Goal: Find specific fact: Find specific fact

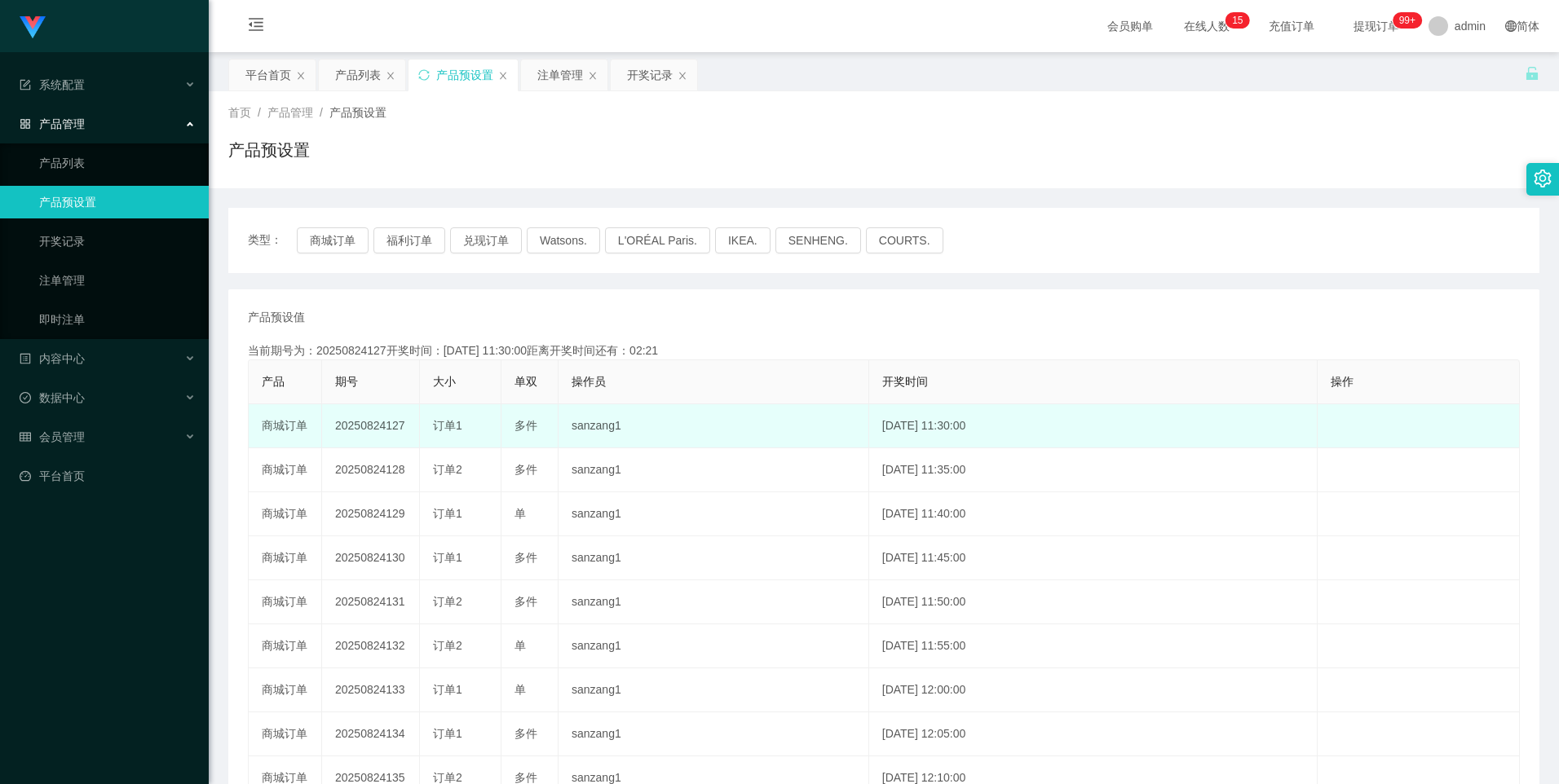
drag, startPoint x: 385, startPoint y: 422, endPoint x: 401, endPoint y: 423, distance: 16.0
click at [401, 423] on td "20250824127" at bounding box center [370, 426] width 98 height 44
drag, startPoint x: 401, startPoint y: 423, endPoint x: 340, endPoint y: 427, distance: 61.1
click at [347, 427] on td "20250824127" at bounding box center [370, 426] width 98 height 44
click at [330, 429] on td "20250824127" at bounding box center [370, 426] width 98 height 44
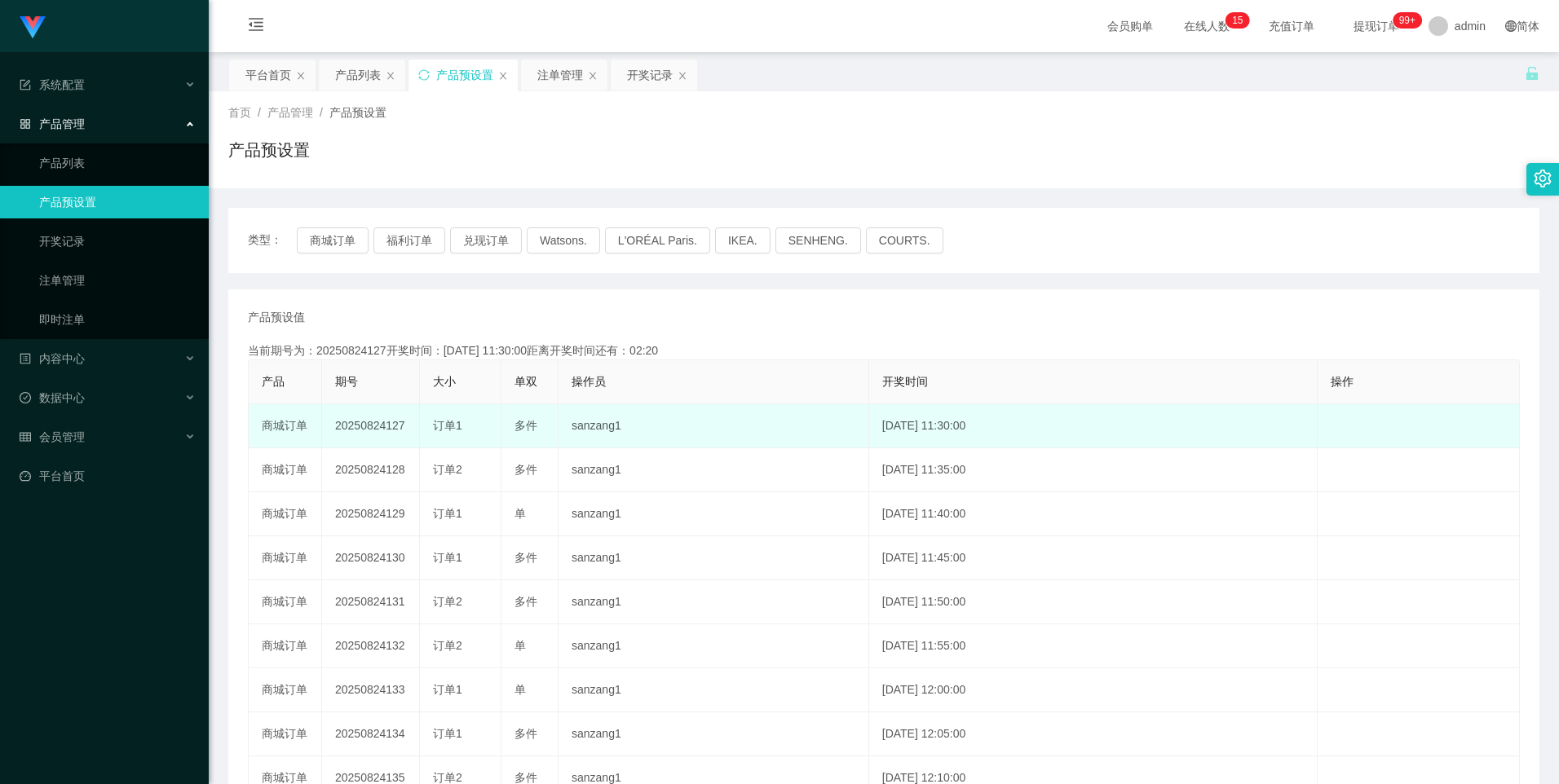
click at [344, 430] on td "20250824127" at bounding box center [370, 426] width 98 height 44
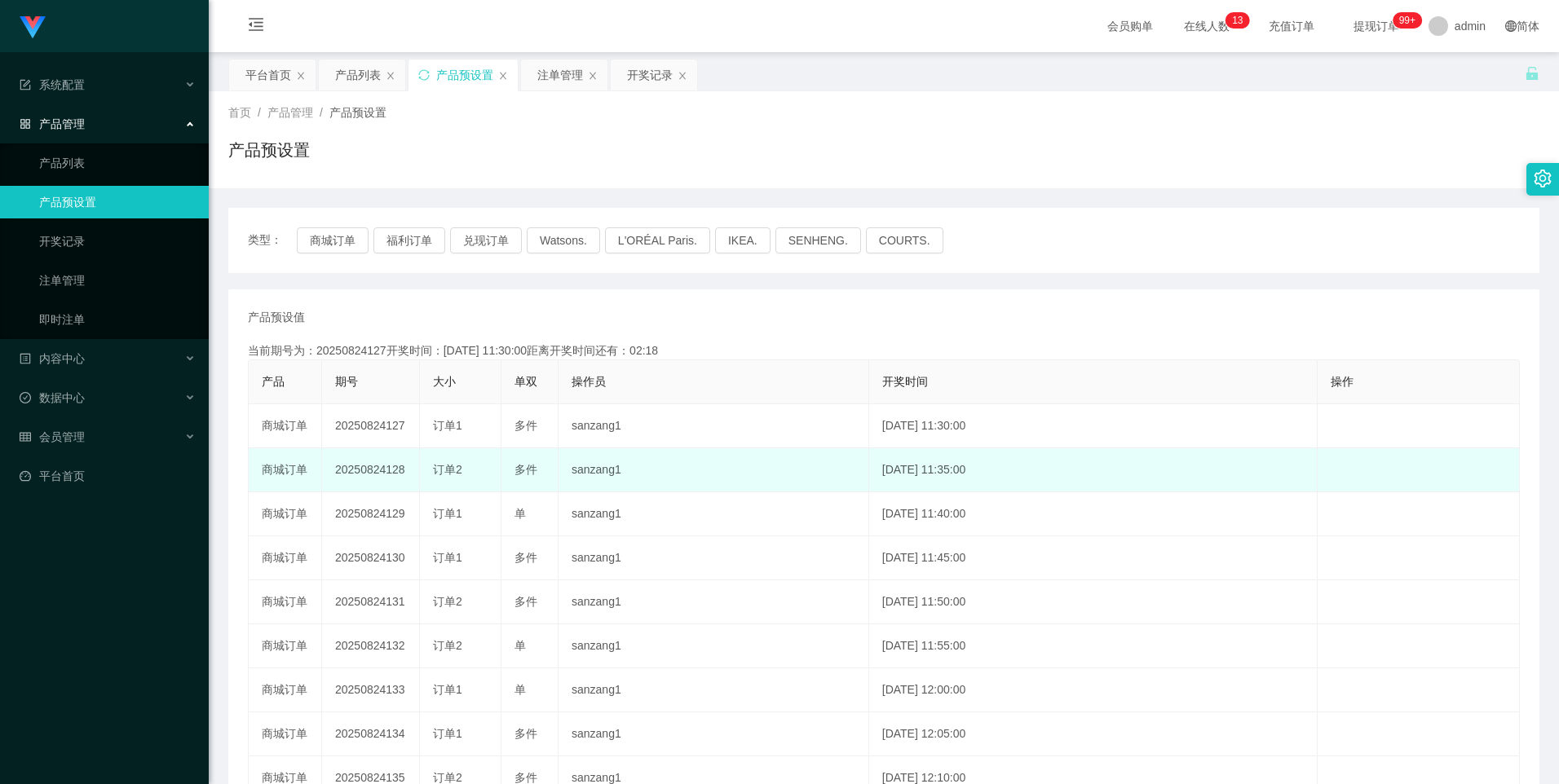
copy td "20250824127"
